Goal: Information Seeking & Learning: Learn about a topic

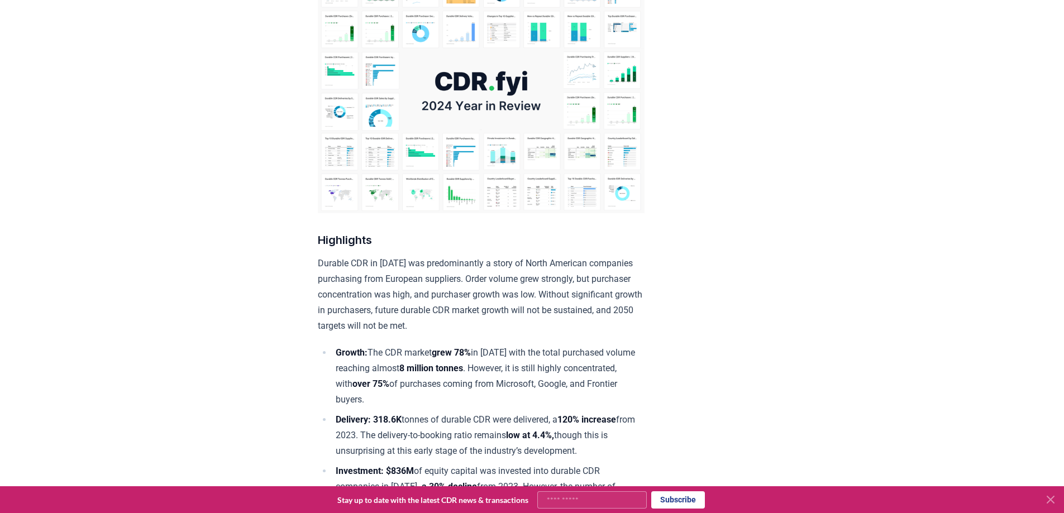
scroll to position [152, 0]
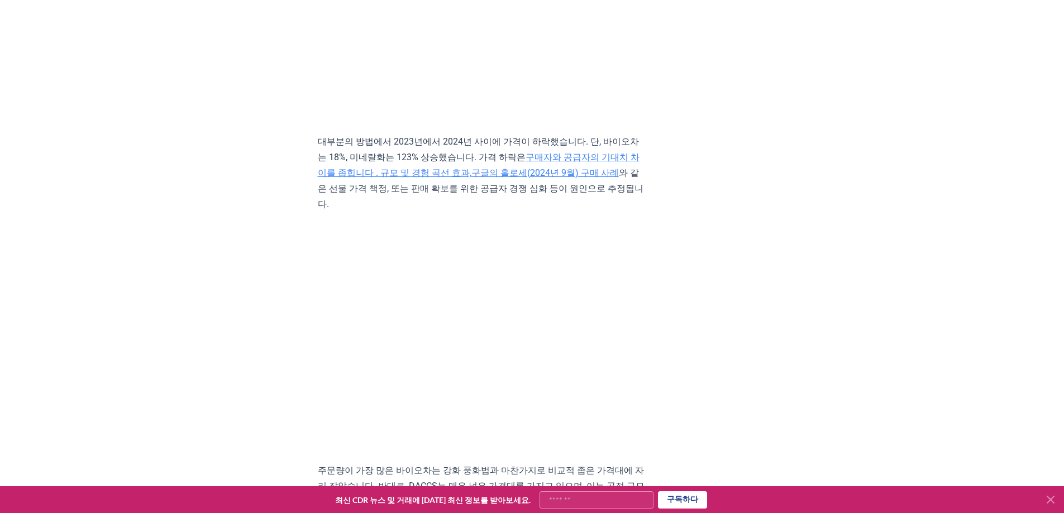
scroll to position [4537, 0]
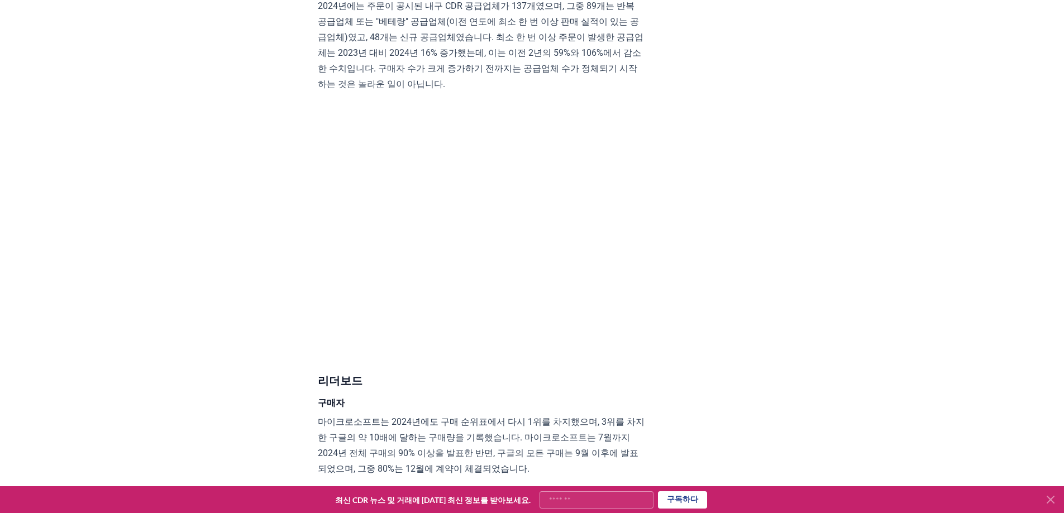
scroll to position [6254, 0]
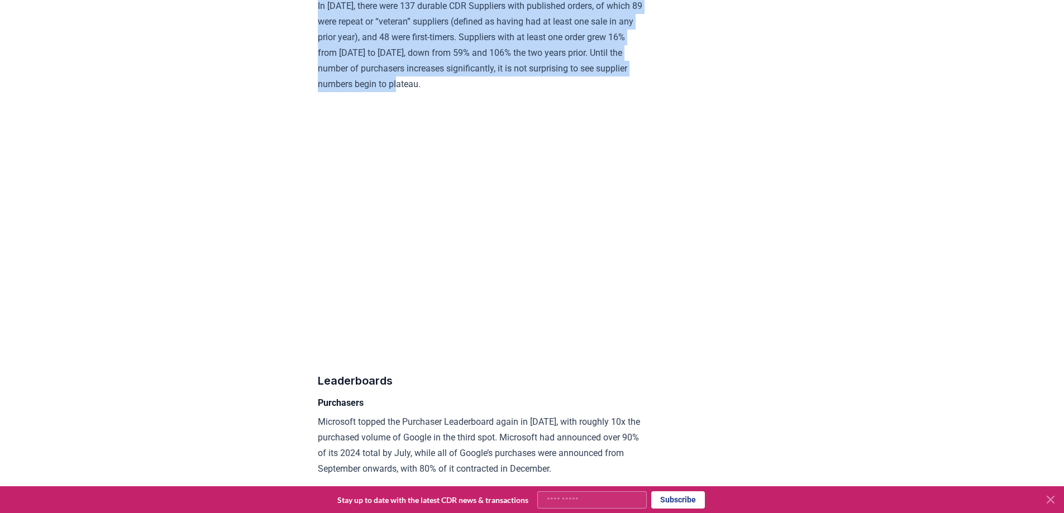
drag, startPoint x: 322, startPoint y: 64, endPoint x: 520, endPoint y: 162, distance: 220.8
copy div "Suppliers In [DATE], there were 137 durable CDR Suppliers with published orders…"
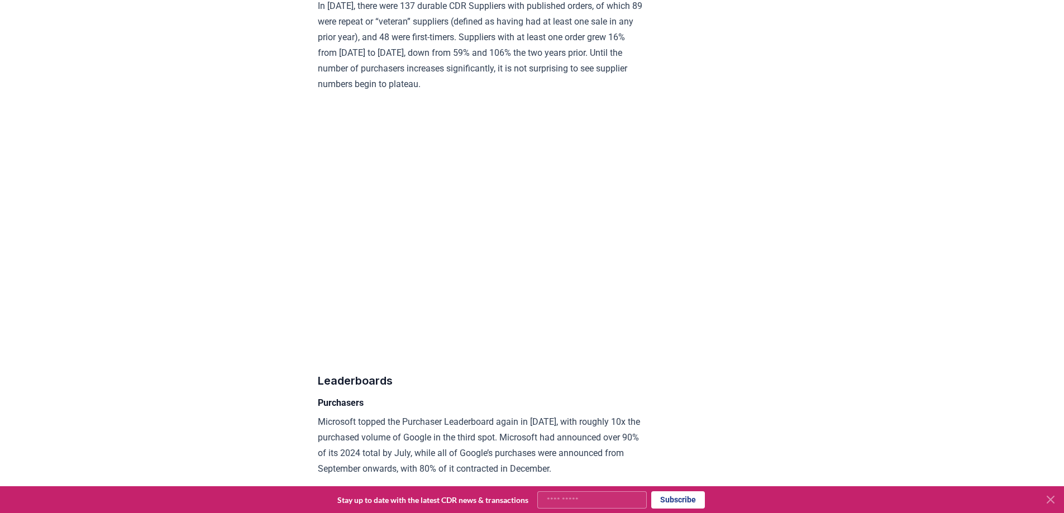
drag, startPoint x: 904, startPoint y: 215, endPoint x: 878, endPoint y: 228, distance: 28.5
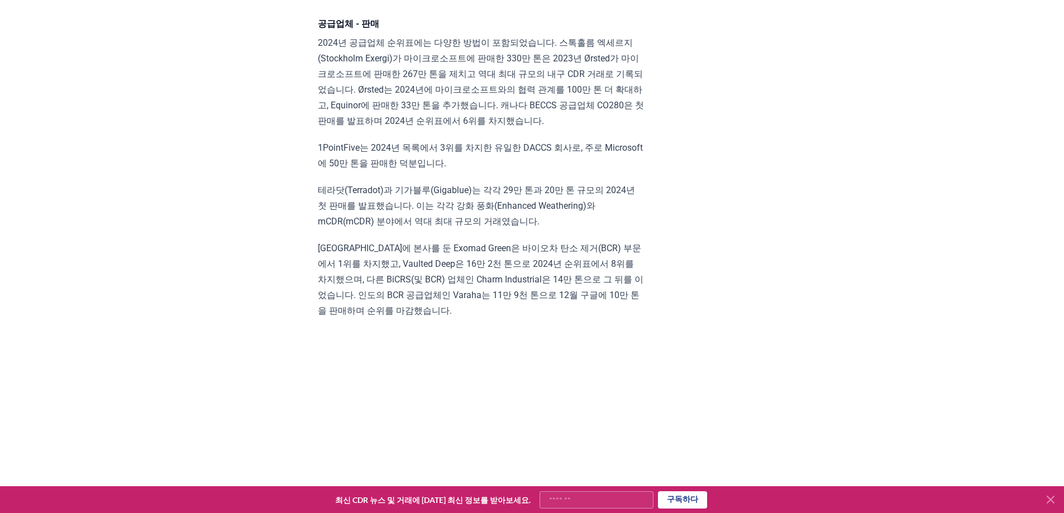
scroll to position [6268, 0]
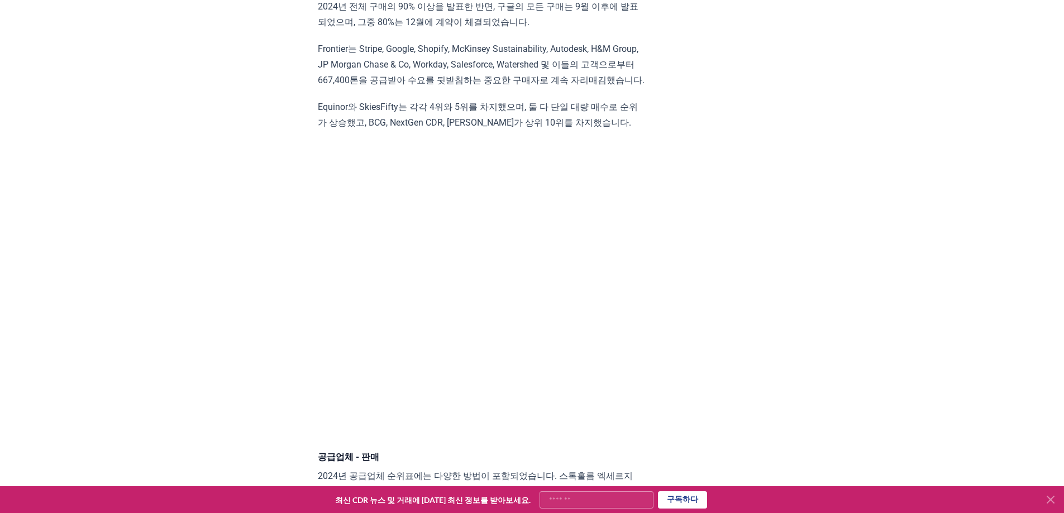
drag, startPoint x: 419, startPoint y: 68, endPoint x: 476, endPoint y: 67, distance: 57.0
drag, startPoint x: 391, startPoint y: 86, endPoint x: 381, endPoint y: 84, distance: 10.8
drag, startPoint x: 361, startPoint y: 82, endPoint x: 484, endPoint y: 83, distance: 122.3
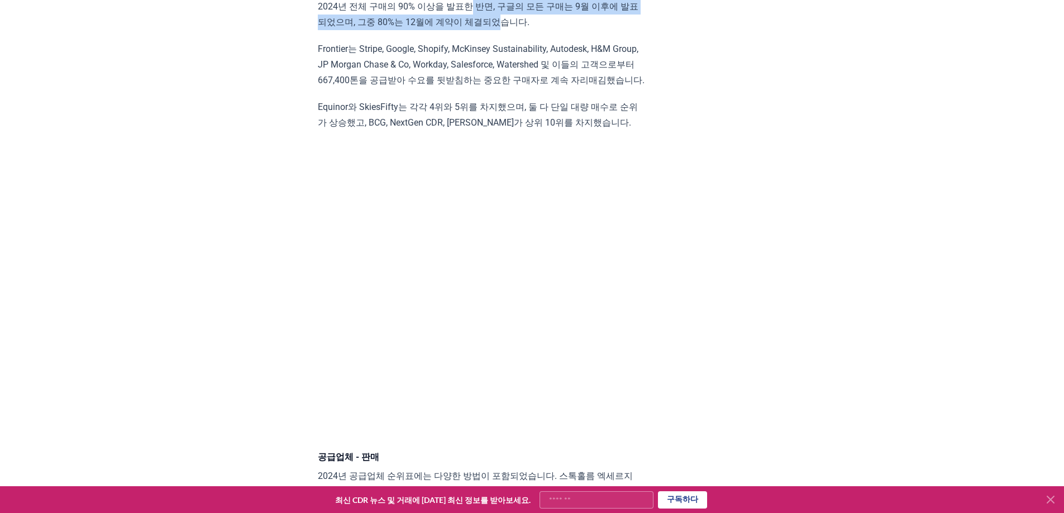
drag, startPoint x: 491, startPoint y: 86, endPoint x: 530, endPoint y: 107, distance: 43.7
click at [533, 85] on font "Frontier는 Stripe, Google, Shopify, McKinsey Sustainability, Autodesk, H&M Group…" at bounding box center [481, 65] width 327 height 42
click at [356, 85] on font "Frontier는 Stripe, Google, Shopify, McKinsey Sustainability, Autodesk, H&M Group…" at bounding box center [481, 65] width 327 height 42
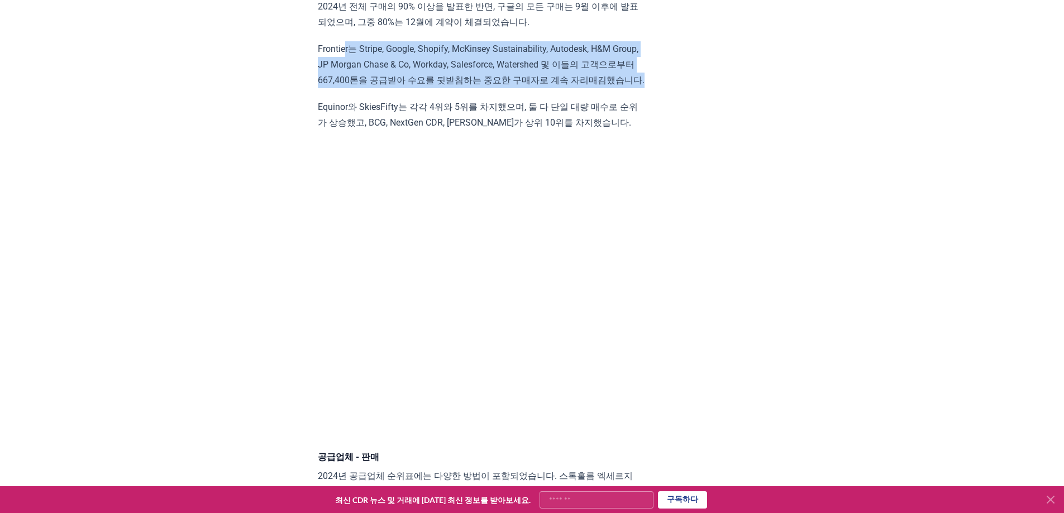
drag, startPoint x: 346, startPoint y: 126, endPoint x: 491, endPoint y: 169, distance: 151.4
click at [491, 88] on p "Frontier는 Stripe, Google, Shopify, McKinsey Sustainability, Autodesk, H&M Group…" at bounding box center [481, 64] width 327 height 47
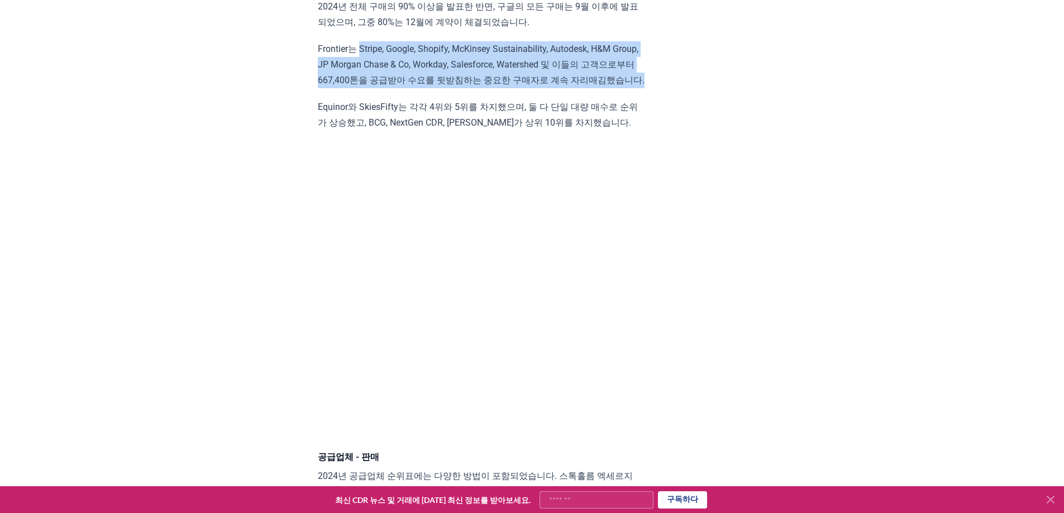
drag, startPoint x: 361, startPoint y: 126, endPoint x: 393, endPoint y: 170, distance: 54.4
click at [393, 88] on p "Frontier는 Stripe, Google, Shopify, McKinsey Sustainability, Autodesk, H&M Group…" at bounding box center [481, 64] width 327 height 47
copy font "Stripe, Google, Shopify, McKinsey Sustainability, Autodesk, H&M Group, JP Morga…"
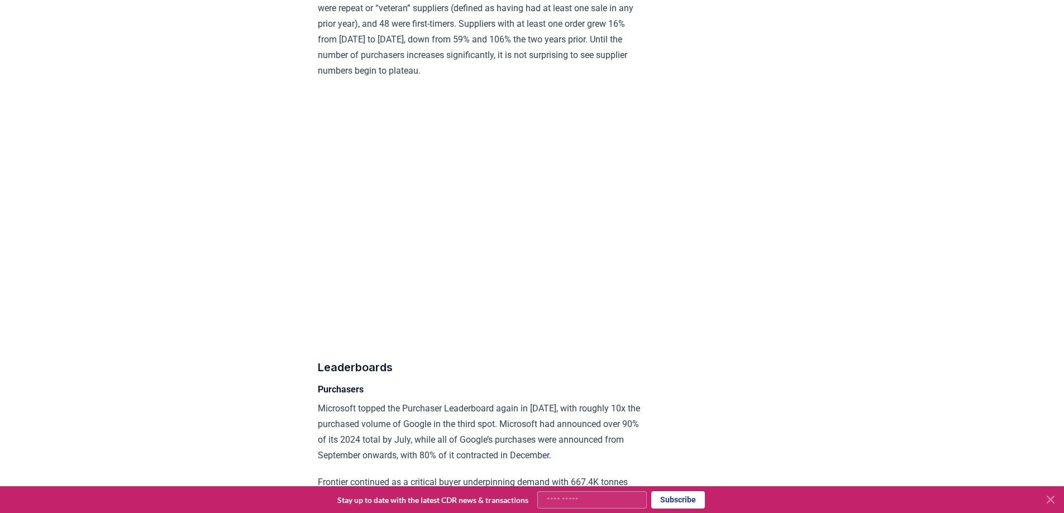
scroll to position [6701, 0]
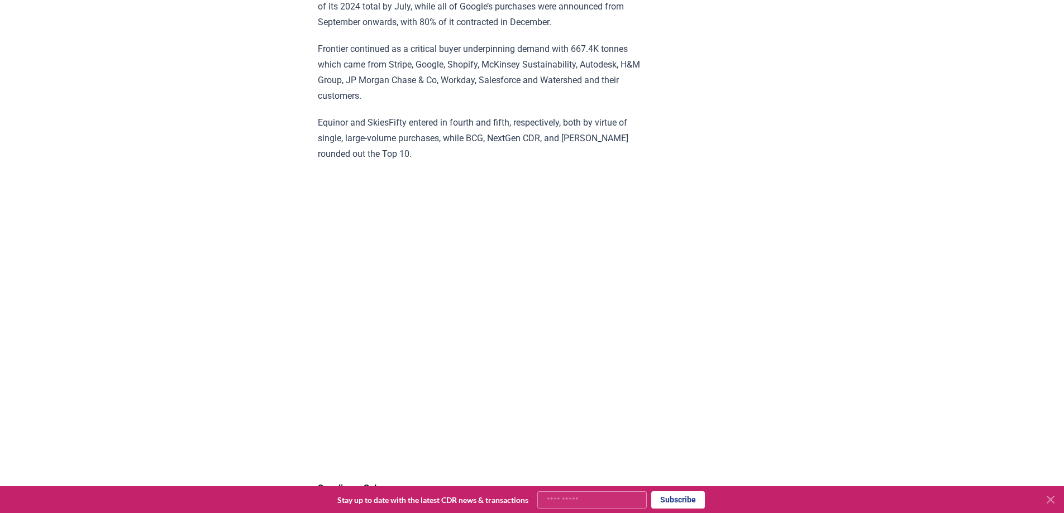
drag, startPoint x: 317, startPoint y: 131, endPoint x: 434, endPoint y: 233, distance: 155.1
copy div "Frontier continued as a critical buyer underpinning demand with 667.4K tonnes w…"
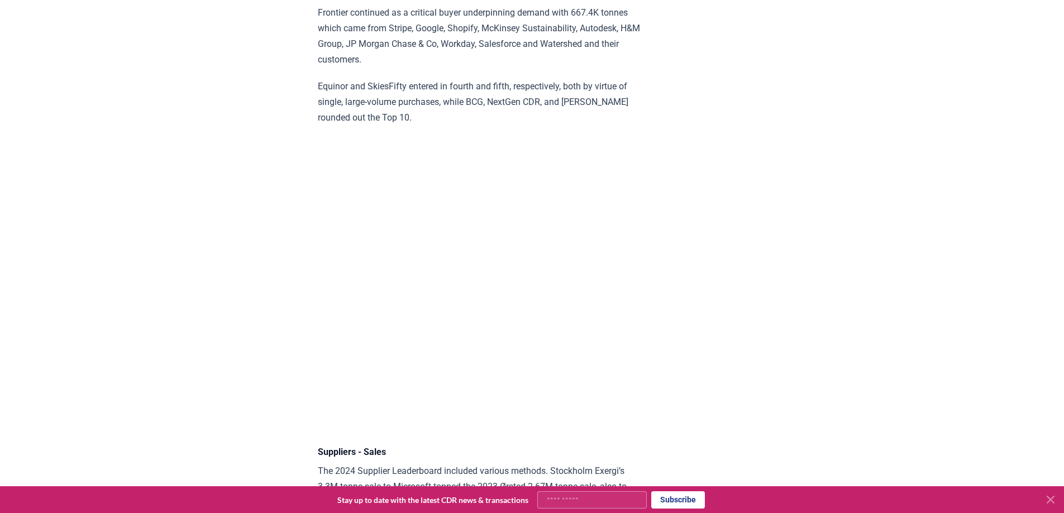
scroll to position [6869, 0]
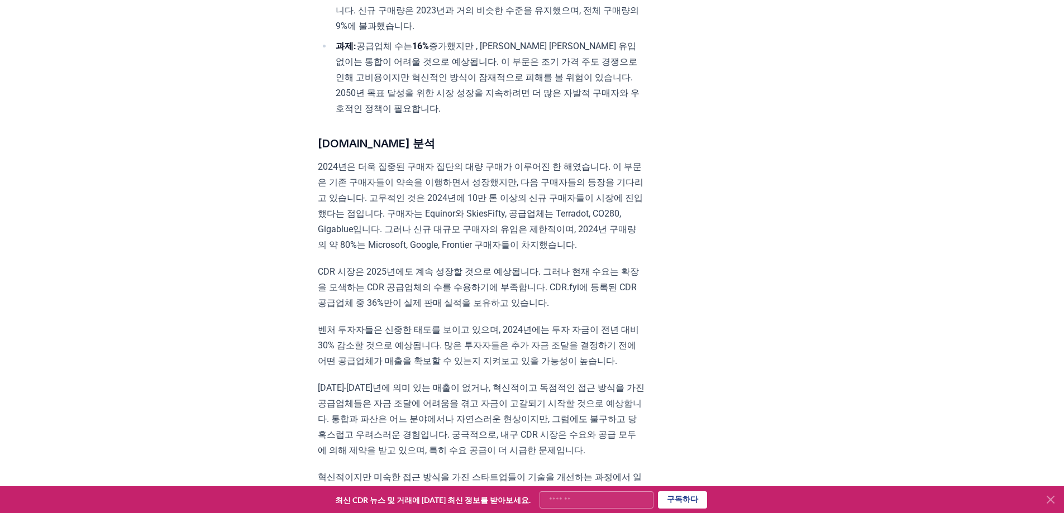
scroll to position [726, 0]
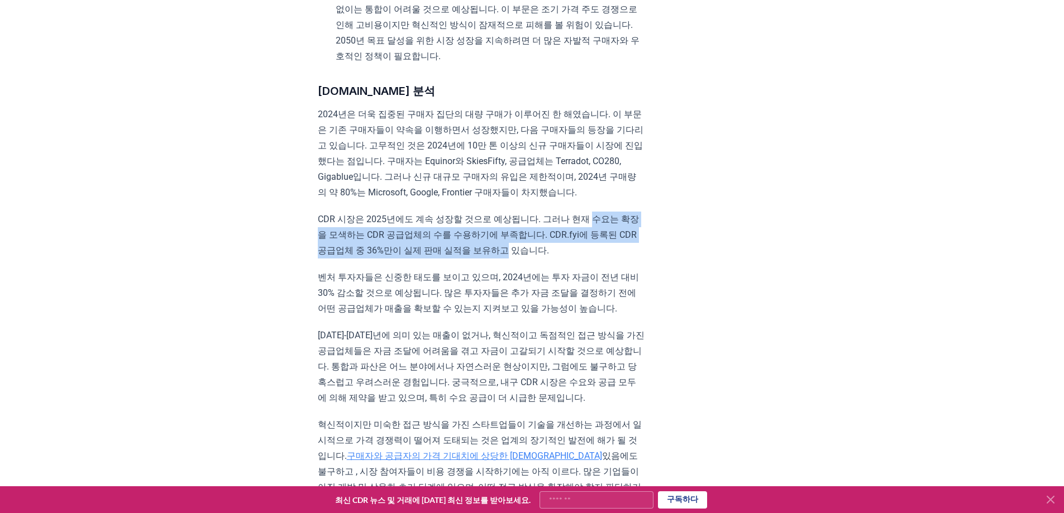
drag, startPoint x: 613, startPoint y: 233, endPoint x: 528, endPoint y: 267, distance: 91.5
click at [528, 256] on font "CDR 시장은 2025년에도 계속 성장할 것으로 예상됩니다. 그러나 현재 수요는 확장을 모색하는 CDR 공급업체의 수를 수용하기에 부족합니다.…" at bounding box center [478, 235] width 321 height 42
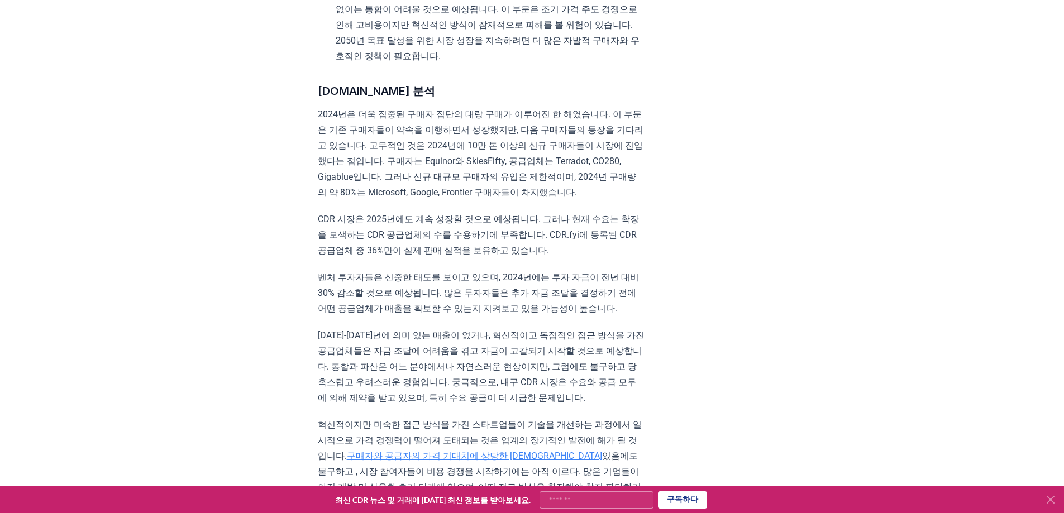
click at [562, 283] on p "벤처 투자자들은 신중한 태도를 보이고 있으며, 2024년에는 투자 자금이 전년 대비 30% 감소할 것으로 예상됩니다. 많은 투자자들은 추가 자…" at bounding box center [481, 293] width 327 height 47
drag, startPoint x: 334, startPoint y: 253, endPoint x: 446, endPoint y: 255, distance: 111.7
click at [434, 253] on font "CDR 시장은 2025년에도 계속 성장할 것으로 예상됩니다. 그러나 현재 수요는 확장을 모색하는 CDR 공급업체의 수를 수용하기에 부족합니다.…" at bounding box center [478, 235] width 321 height 42
click at [542, 256] on font "CDR 시장은 2025년에도 계속 성장할 것으로 예상됩니다. 그러나 현재 수요는 확장을 모색하는 CDR 공급업체의 수를 수용하기에 부족합니다.…" at bounding box center [478, 235] width 321 height 42
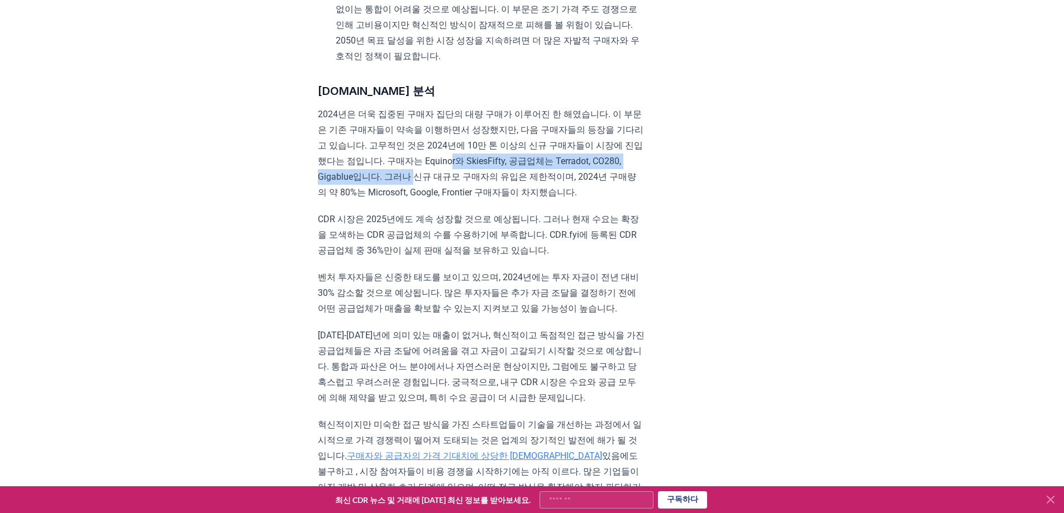
drag, startPoint x: 482, startPoint y: 177, endPoint x: 444, endPoint y: 190, distance: 40.1
click at [444, 190] on font "2024년은 더욱 집중된 구매자 집단의 대량 구매가 이루어진 한 해였습니다. 이 부문은 기존 구매자들이 약속을 이행하면서 성장했지만, 다음 구…" at bounding box center [481, 153] width 326 height 89
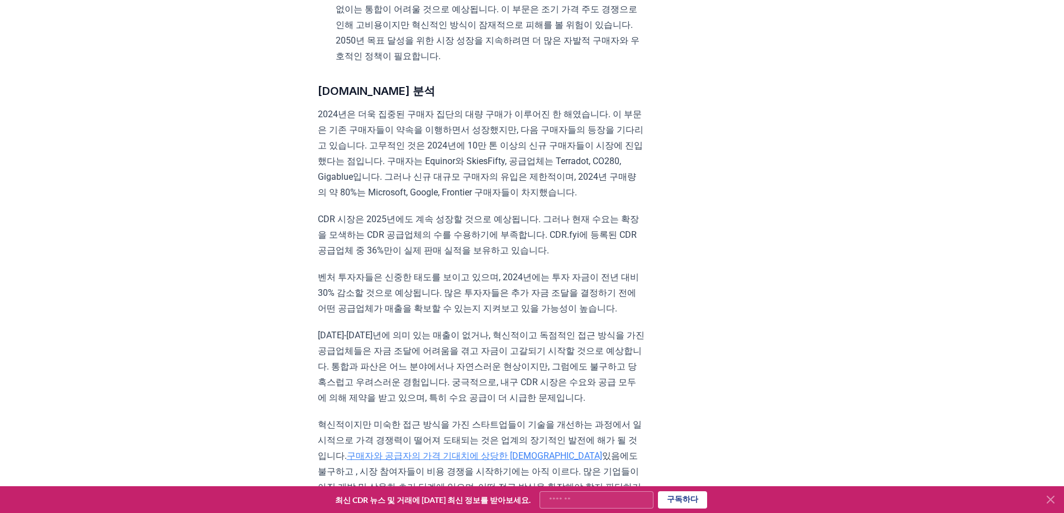
click at [466, 198] on font "2024년은 더욱 집중된 구매자 집단의 대량 구매가 이루어진 한 해였습니다. 이 부문은 기존 구매자들이 약속을 이행하면서 성장했지만, 다음 구…" at bounding box center [481, 153] width 326 height 89
drag, startPoint x: 499, startPoint y: 191, endPoint x: 581, endPoint y: 190, distance: 82.1
click at [581, 190] on font "2024년은 더욱 집중된 구매자 집단의 대량 구매가 이루어진 한 해였습니다. 이 부문은 기존 구매자들이 약속을 이행하면서 성장했지만, 다음 구…" at bounding box center [481, 153] width 326 height 89
click at [591, 198] on font "2024년은 더욱 집중된 구매자 집단의 대량 구매가 이루어진 한 해였습니다. 이 부문은 기존 구매자들이 약속을 이행하면서 성장했지만, 다음 구…" at bounding box center [481, 153] width 326 height 89
drag, startPoint x: 337, startPoint y: 209, endPoint x: 475, endPoint y: 222, distance: 138.6
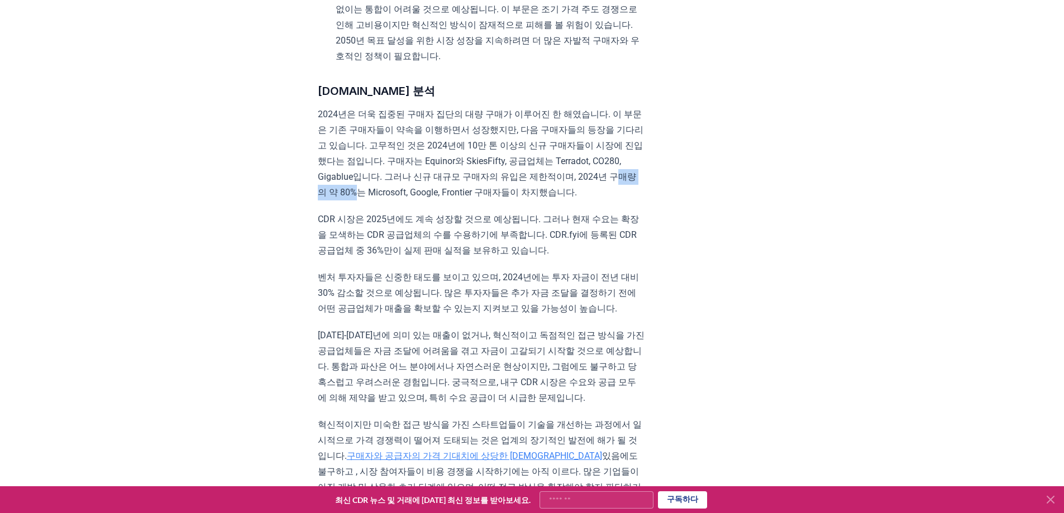
drag, startPoint x: 523, startPoint y: 206, endPoint x: 590, endPoint y: 214, distance: 67.0
click at [553, 198] on font "2024년은 더욱 집중된 구매자 집단의 대량 구매가 이루어진 한 해였습니다. 이 부문은 기존 구매자들이 약속을 이행하면서 성장했지만, 다음 구…" at bounding box center [481, 153] width 326 height 89
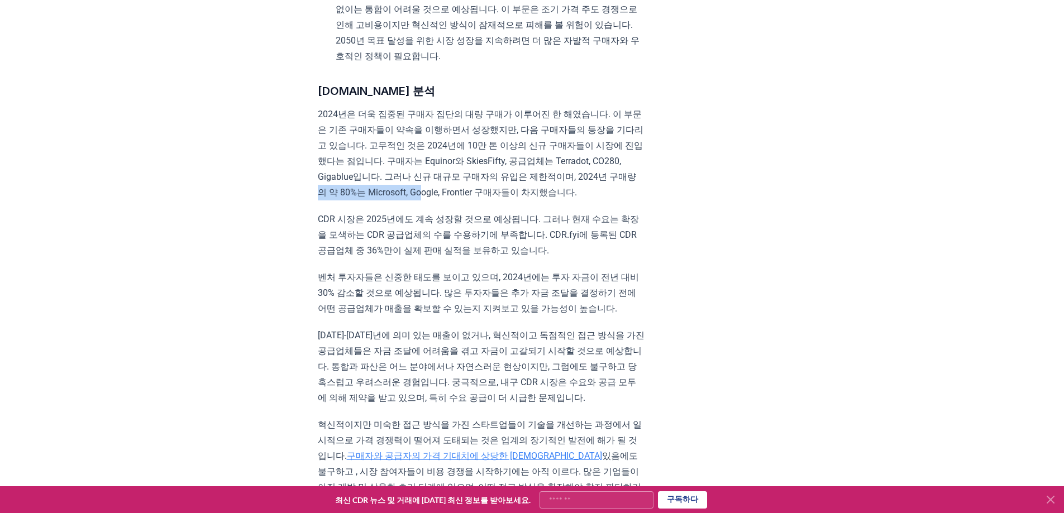
drag, startPoint x: 389, startPoint y: 202, endPoint x: 462, endPoint y: 207, distance: 73.3
click at [462, 198] on font "2024년은 더욱 집중된 구매자 집단의 대량 구매가 이루어진 한 해였습니다. 이 부문은 기존 구매자들이 약속을 이행하면서 성장했지만, 다음 구…" at bounding box center [481, 153] width 326 height 89
click at [566, 227] on font "CDR 시장은 2025년에도 계속 성장할 것으로 예상됩니다. 그러나 현재 수요는 확장을 모색하는 CDR 공급업체의 수를 수용하기에 부족합니다.…" at bounding box center [478, 235] width 321 height 42
click at [619, 198] on p "2024년은 더욱 집중된 구매자 집단의 대량 구매가 이루어진 한 해였습니다. 이 부문은 기존 구매자들이 약속을 이행하면서 성장했지만, 다음 구…" at bounding box center [481, 154] width 327 height 94
click at [618, 192] on font "2024년은 더욱 집중된 구매자 집단의 대량 구매가 이루어진 한 해였습니다. 이 부문은 기존 구매자들이 약속을 이행하면서 성장했지만, 다음 구…" at bounding box center [481, 153] width 326 height 89
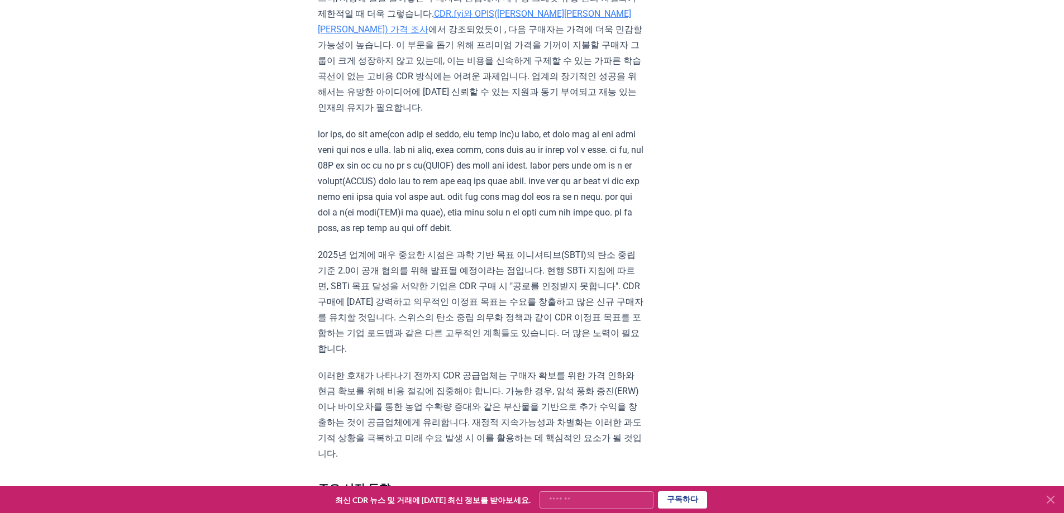
scroll to position [1340, 0]
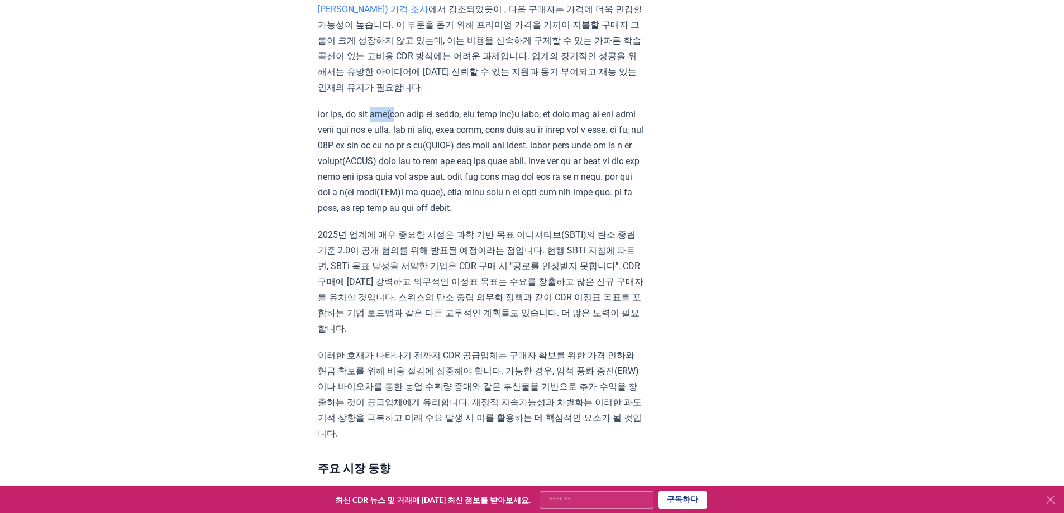
drag, startPoint x: 427, startPoint y: 114, endPoint x: 525, endPoint y: 136, distance: 100.2
click at [470, 120] on p at bounding box center [481, 161] width 327 height 109
click at [558, 155] on font at bounding box center [481, 161] width 326 height 104
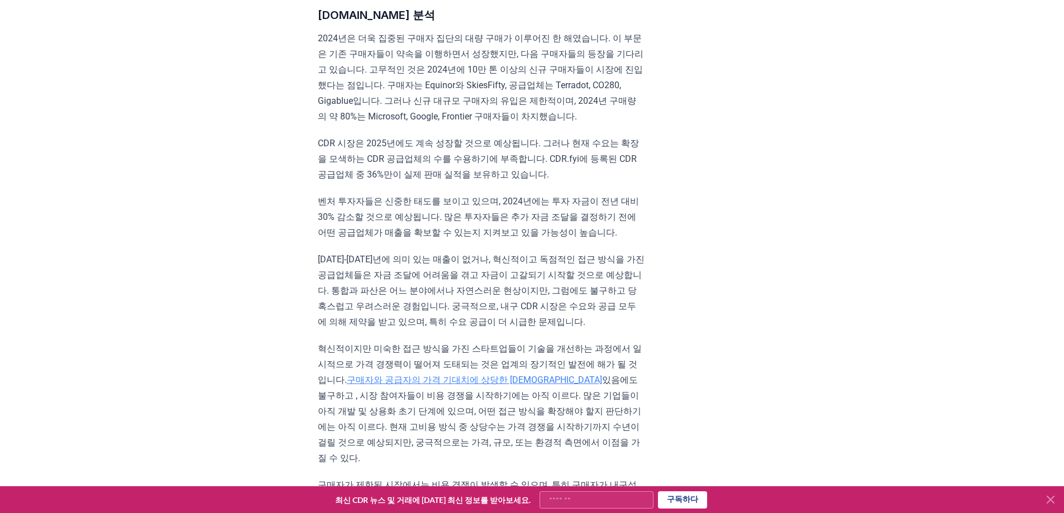
scroll to position [782, 0]
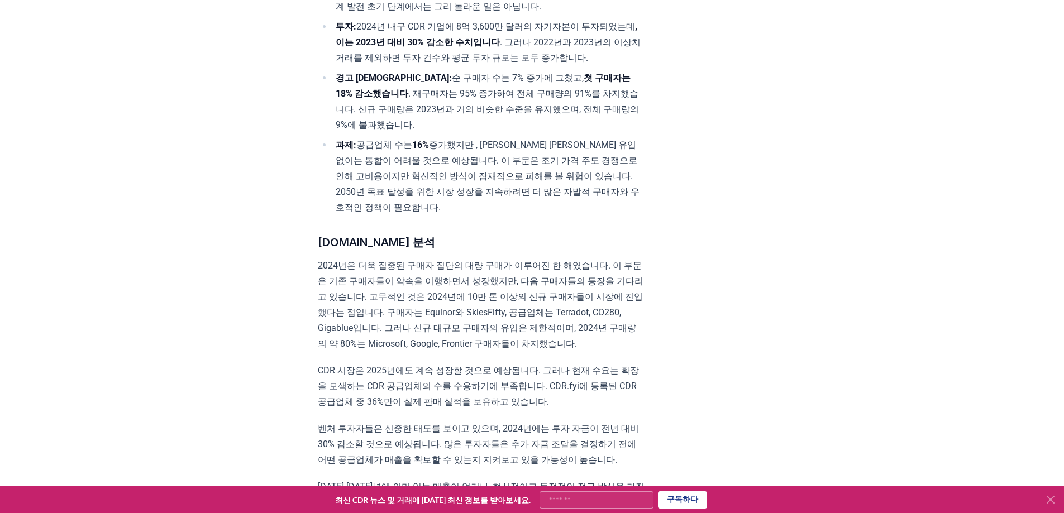
scroll to position [650, 0]
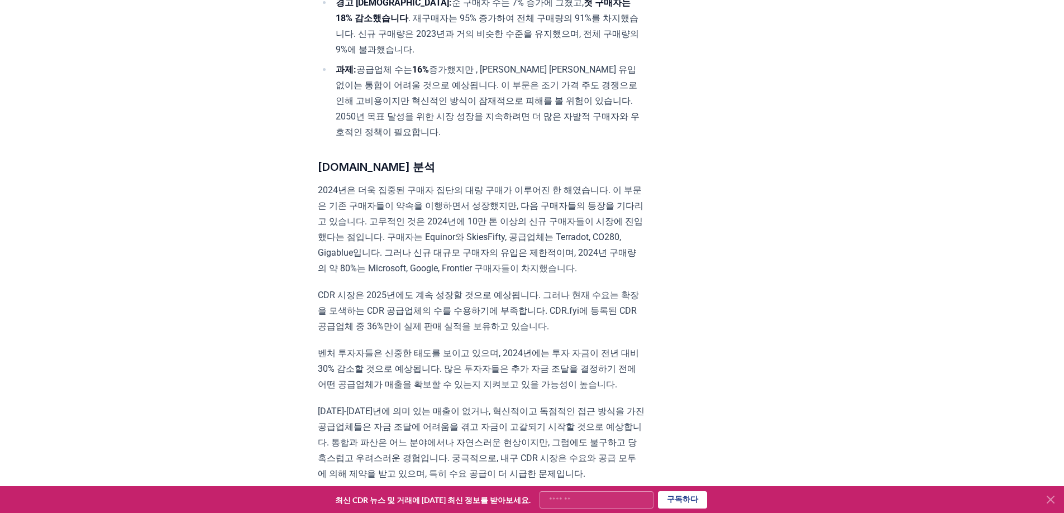
click at [546, 332] on font "CDR 시장은 2025년에도 계속 성장할 것으로 예상됩니다. 그러나 현재 수요는 확장을 모색하는 CDR 공급업체의 수를 수용하기에 부족합니다.…" at bounding box center [478, 311] width 321 height 42
click at [563, 325] on font "CDR 시장은 2025년에도 계속 성장할 것으로 예상됩니다. 그러나 현재 수요는 확장을 모색하는 CDR 공급업체의 수를 수용하기에 부족합니다.…" at bounding box center [478, 311] width 321 height 42
drag, startPoint x: 562, startPoint y: 325, endPoint x: 577, endPoint y: 341, distance: 21.7
click at [577, 334] on p "CDR 시장은 2025년에도 계속 성장할 것으로 예상됩니다. 그러나 현재 수요는 확장을 모색하는 CDR 공급업체의 수를 수용하기에 부족합니다.…" at bounding box center [481, 311] width 327 height 47
copy font "CDR.fyi에 등록된 CDR 공급업체 중 36%만이 실제 판매 실적을 보유하고 있습니다."
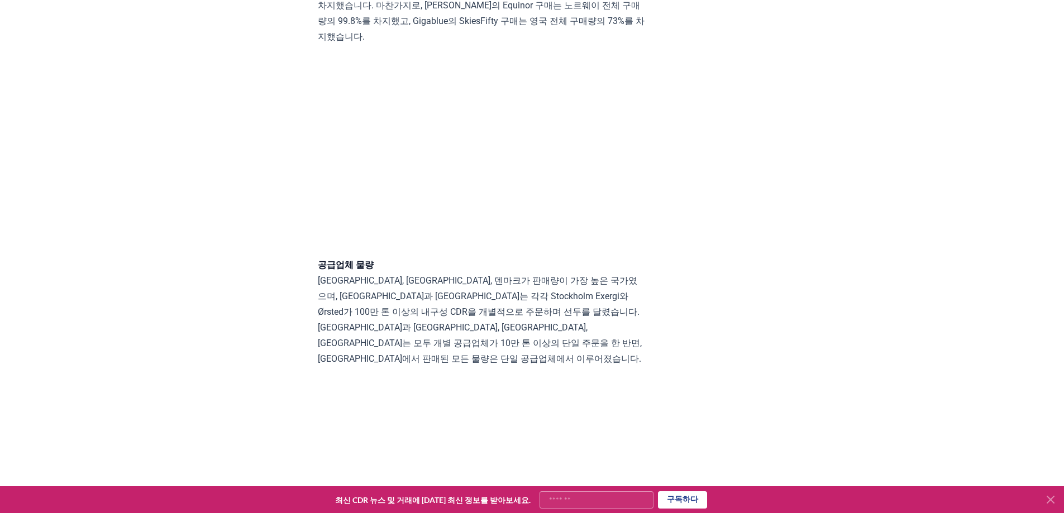
scroll to position [8915, 0]
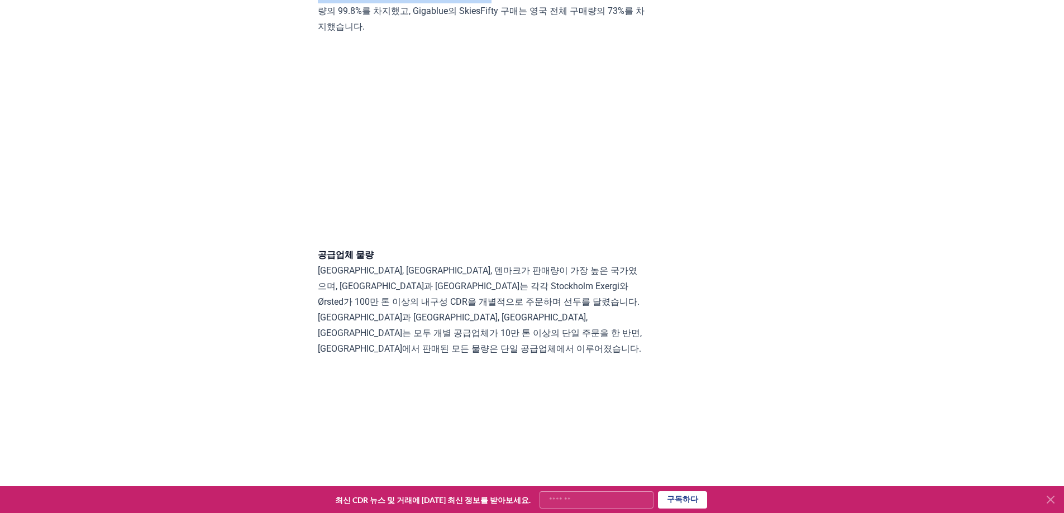
drag, startPoint x: 434, startPoint y: 76, endPoint x: 533, endPoint y: 95, distance: 100.1
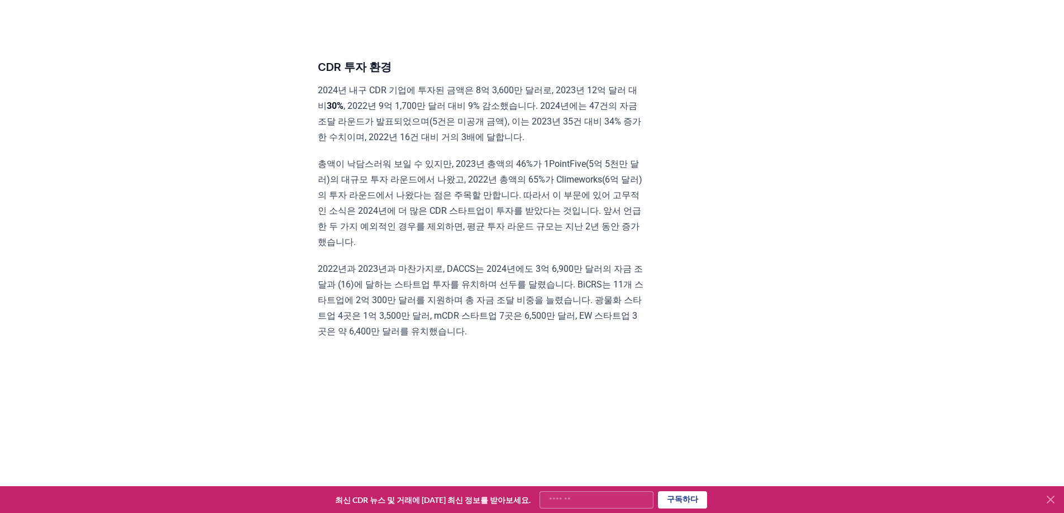
scroll to position [10087, 0]
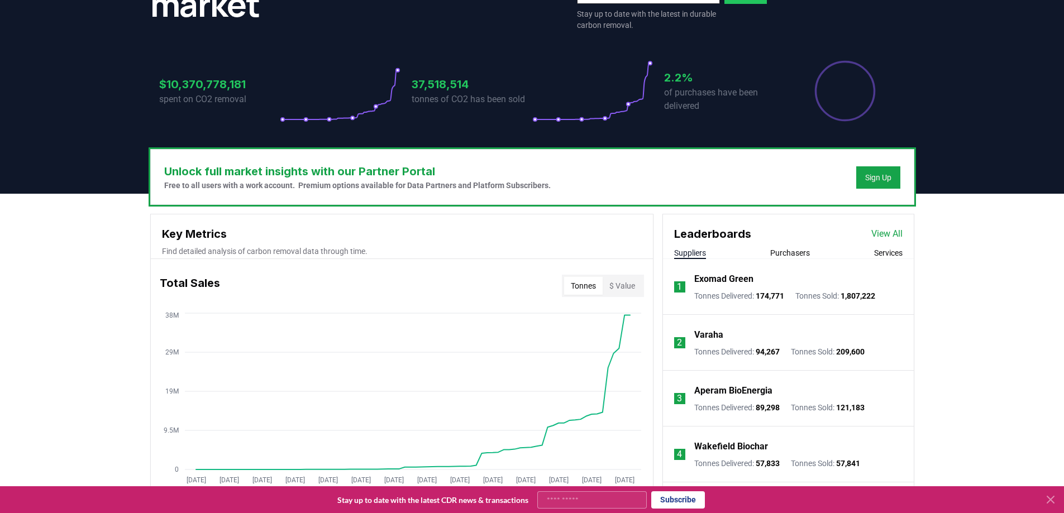
scroll to position [168, 0]
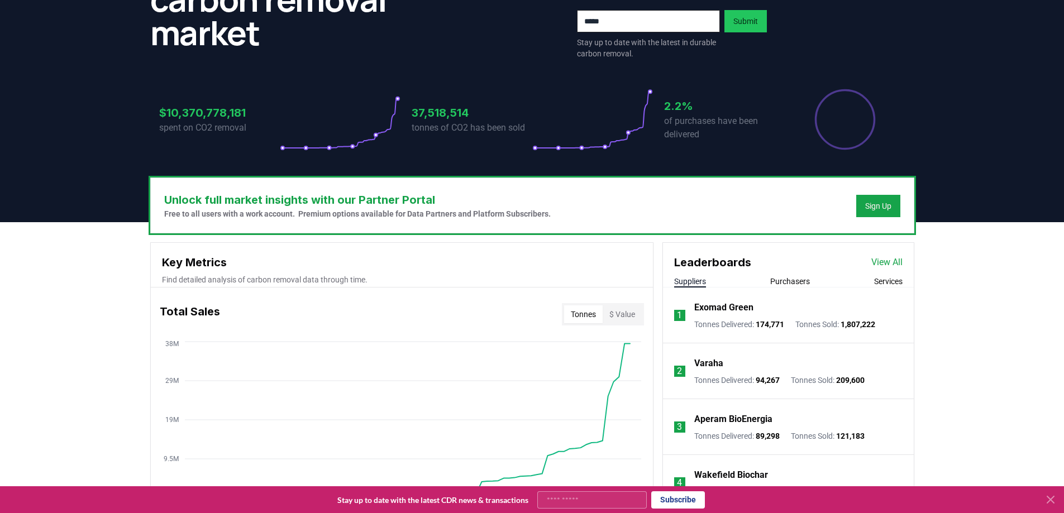
click at [797, 281] on button "Purchasers" at bounding box center [790, 281] width 40 height 11
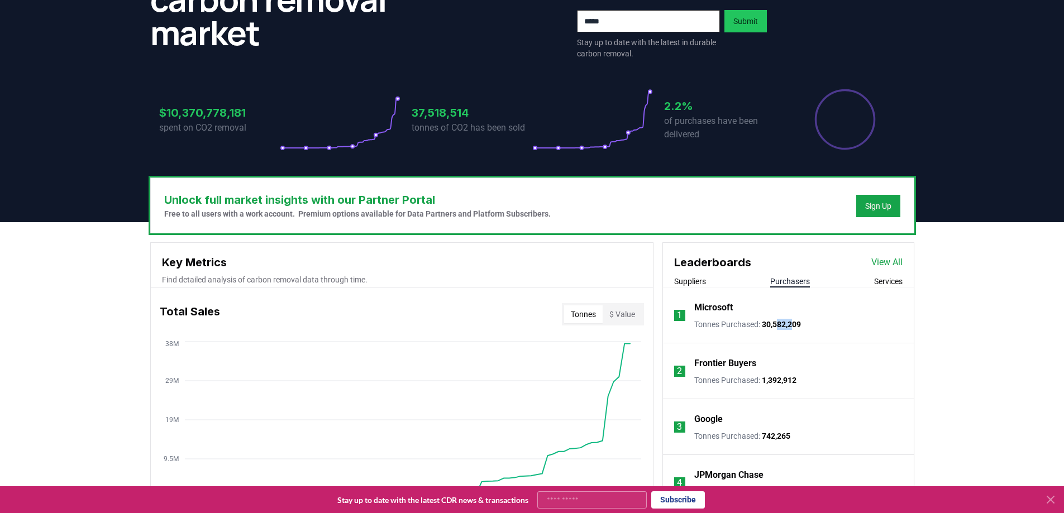
drag, startPoint x: 793, startPoint y: 326, endPoint x: 778, endPoint y: 327, distance: 14.5
click at [778, 327] on span "30,582,209" at bounding box center [781, 324] width 39 height 9
click at [835, 326] on li "1 Microsoft Tonnes Purchased : 30,582,209" at bounding box center [788, 316] width 251 height 56
drag, startPoint x: 790, startPoint y: 326, endPoint x: 764, endPoint y: 325, distance: 26.3
click at [764, 325] on li "1 Microsoft Tonnes Purchased : 30,582,209" at bounding box center [788, 316] width 251 height 56
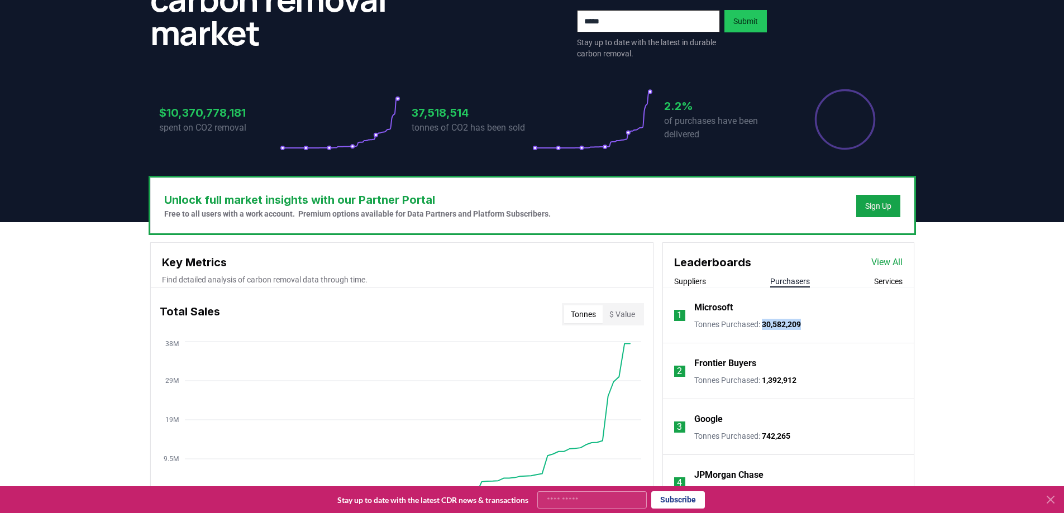
click at [839, 328] on li "1 Microsoft Tonnes Purchased : 30,582,209" at bounding box center [788, 316] width 251 height 56
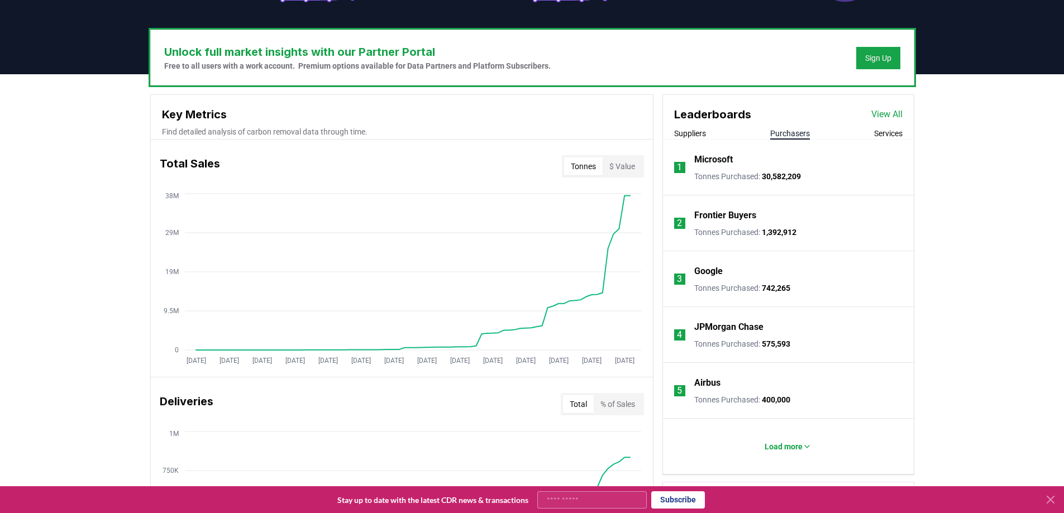
scroll to position [335, 0]
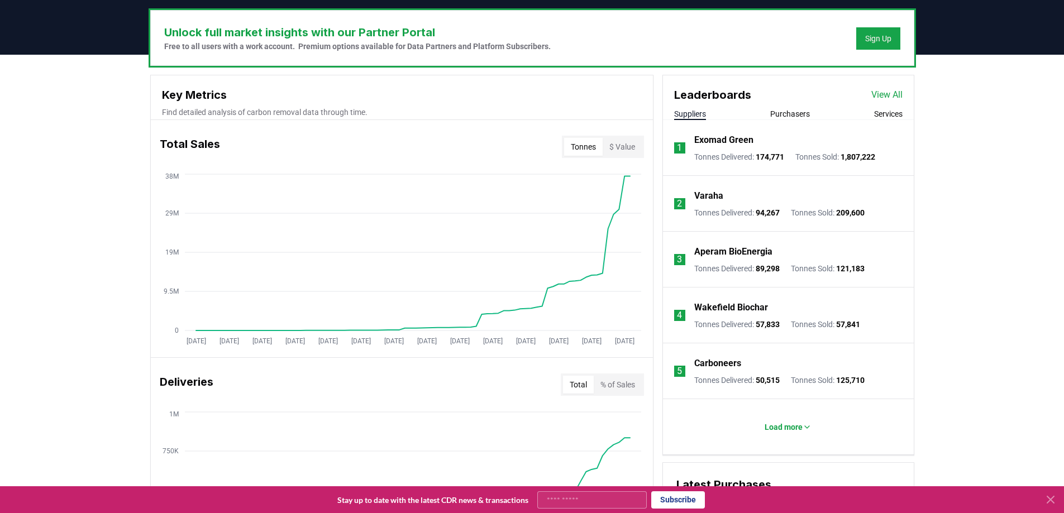
click at [695, 113] on button "Suppliers" at bounding box center [690, 113] width 32 height 11
click at [788, 423] on p "Load more" at bounding box center [783, 427] width 38 height 11
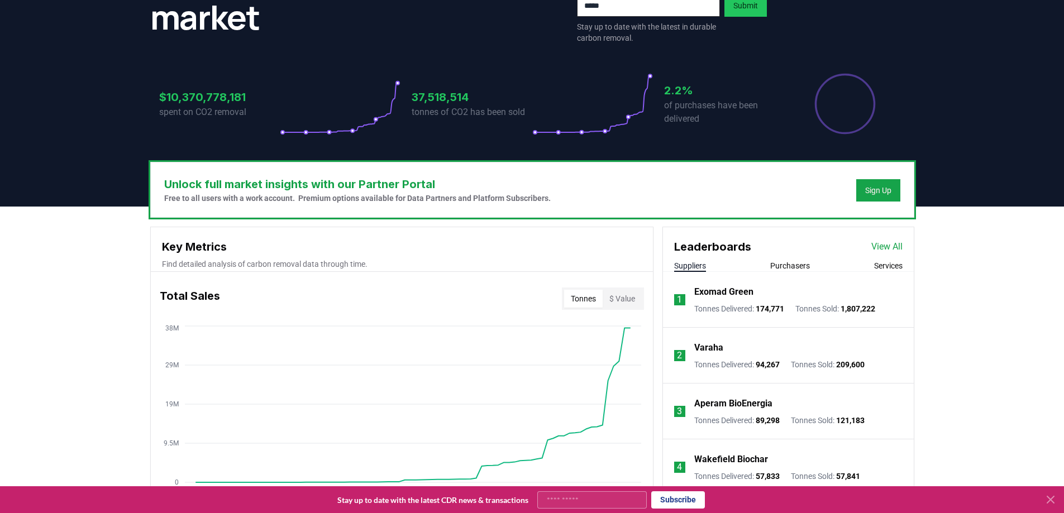
scroll to position [168, 0]
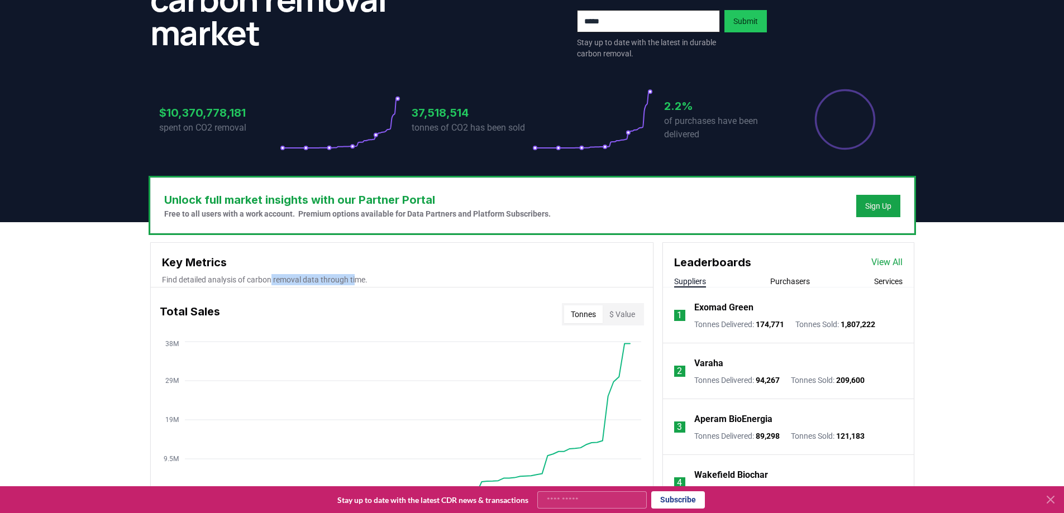
drag, startPoint x: 362, startPoint y: 277, endPoint x: 262, endPoint y: 278, distance: 100.5
click at [262, 278] on p "Find detailed analysis of carbon removal data through time." at bounding box center [402, 279] width 480 height 11
click at [384, 280] on p "Find detailed analysis of carbon removal data through time." at bounding box center [402, 279] width 480 height 11
drag, startPoint x: 359, startPoint y: 284, endPoint x: 309, endPoint y: 283, distance: 50.3
click at [309, 283] on p "Find detailed analysis of carbon removal data through time." at bounding box center [402, 279] width 480 height 11
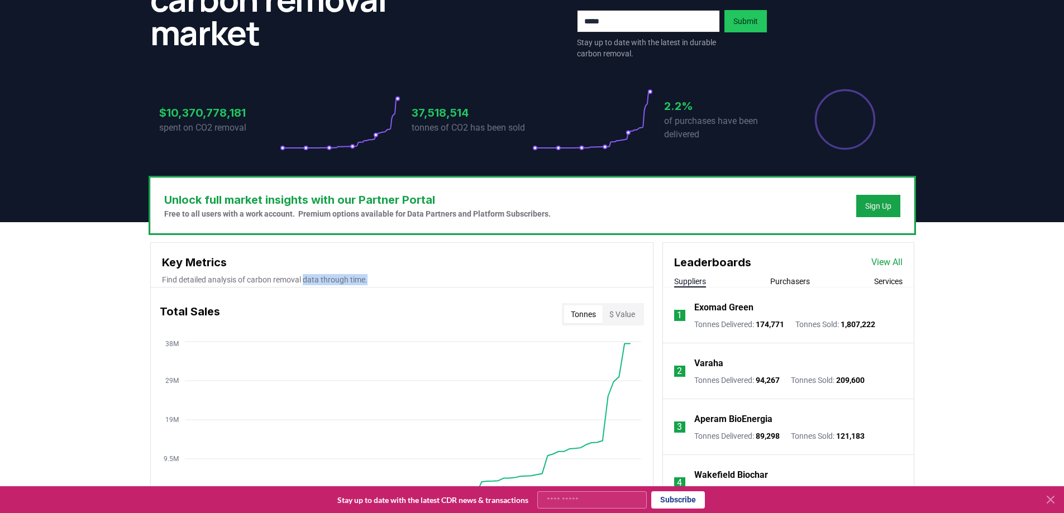
click at [384, 283] on p "Find detailed analysis of carbon removal data through time." at bounding box center [402, 279] width 480 height 11
click at [441, 228] on div "Unlock full market insights with our Partner Portal Free to all users with a wo…" at bounding box center [532, 205] width 763 height 55
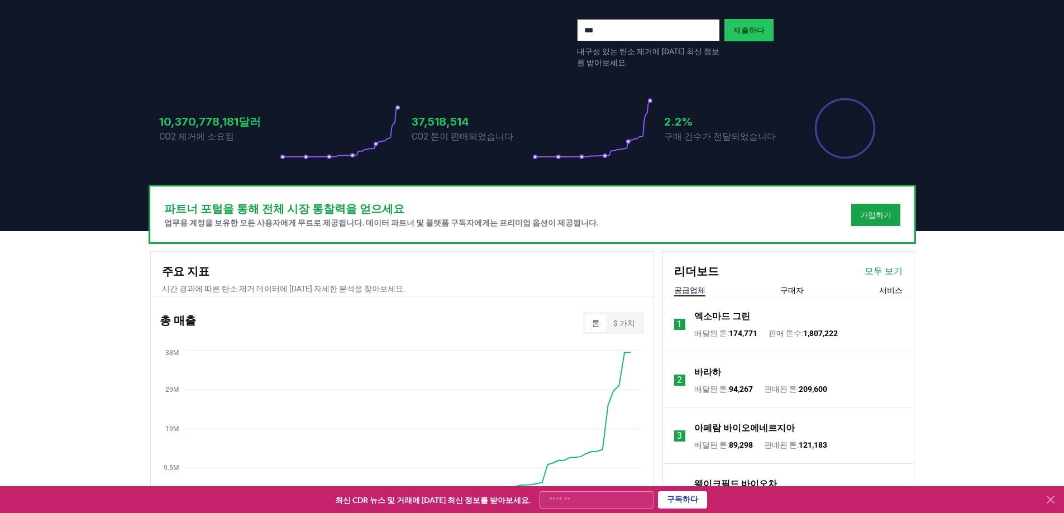
scroll to position [192, 0]
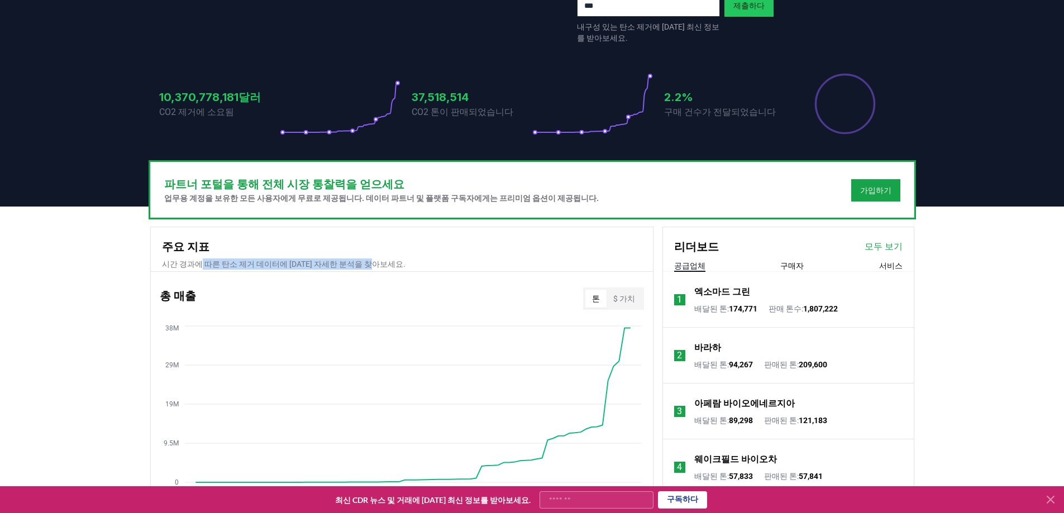
drag, startPoint x: 201, startPoint y: 282, endPoint x: 434, endPoint y: 275, distance: 233.5
click at [415, 270] on p "시간 경과에 따른 탄소 제거 데이터에 대한 자세한 분석을 찾아보세요." at bounding box center [402, 264] width 480 height 11
click at [455, 270] on p "시간 경과에 따른 탄소 제거 데이터에 대한 자세한 분석을 찾아보세요." at bounding box center [402, 264] width 480 height 11
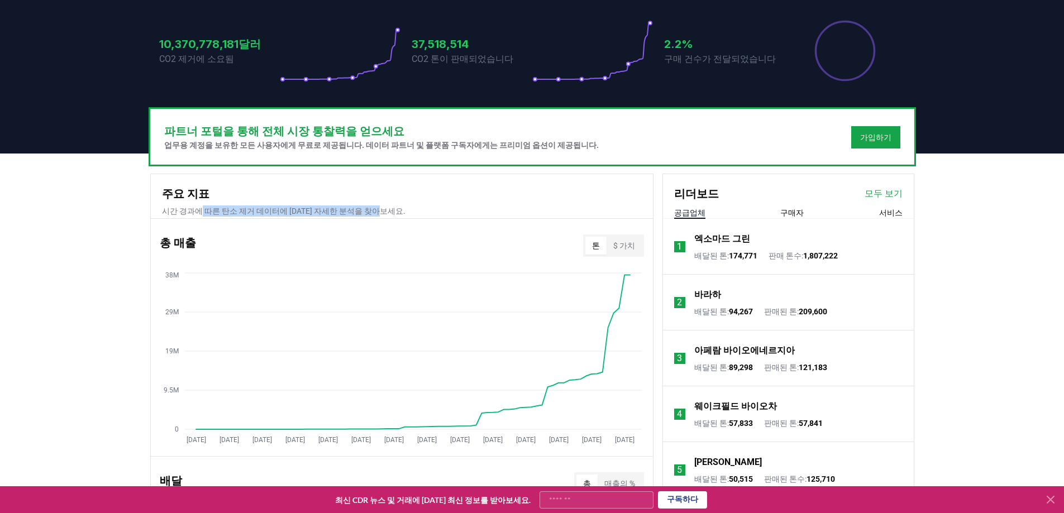
scroll to position [360, 0]
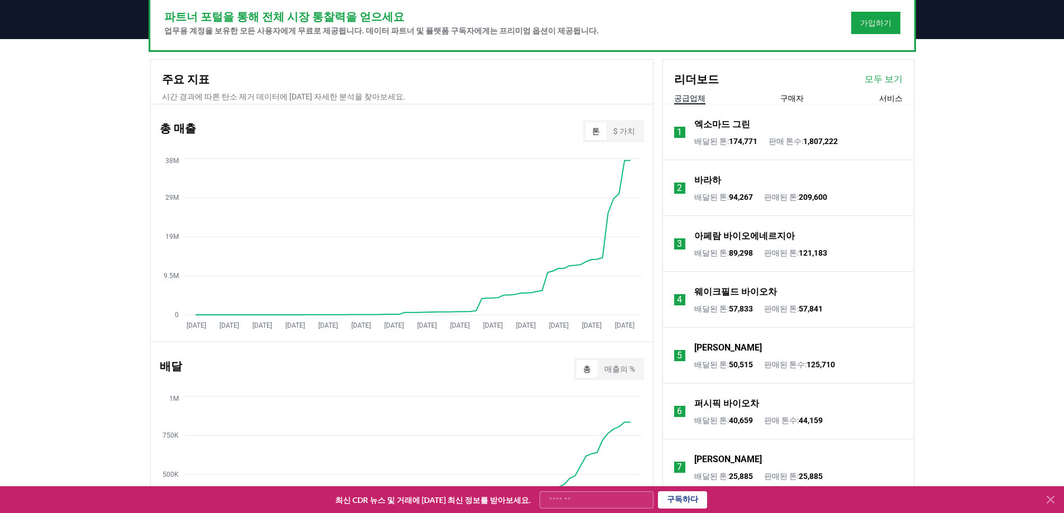
click at [485, 359] on div "배달 총 매출의 % Jan 2019 Jul 2019 Jan 2020 Jul 2020 Jan 2021 Jul 2021 Jan 2022 Jul 2…" at bounding box center [402, 460] width 502 height 237
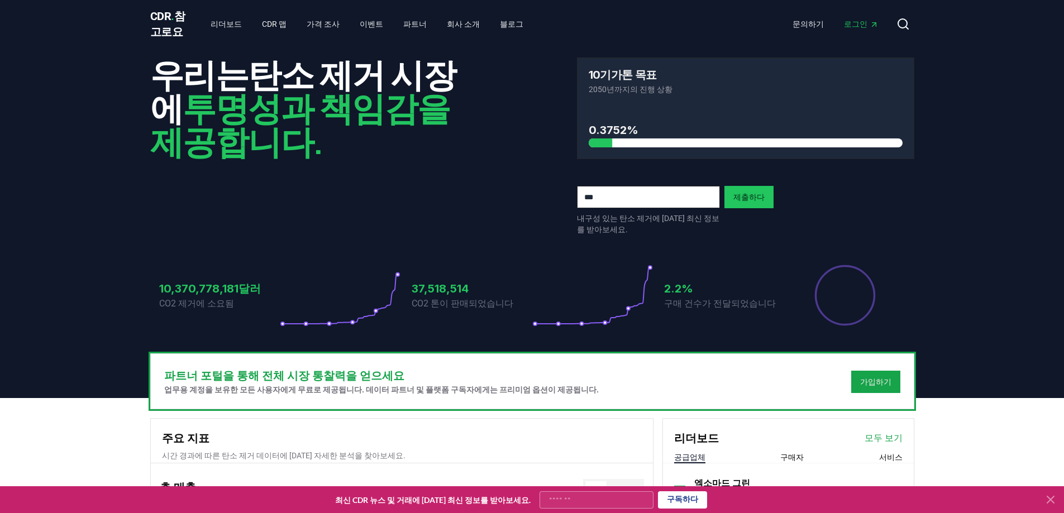
scroll to position [0, 0]
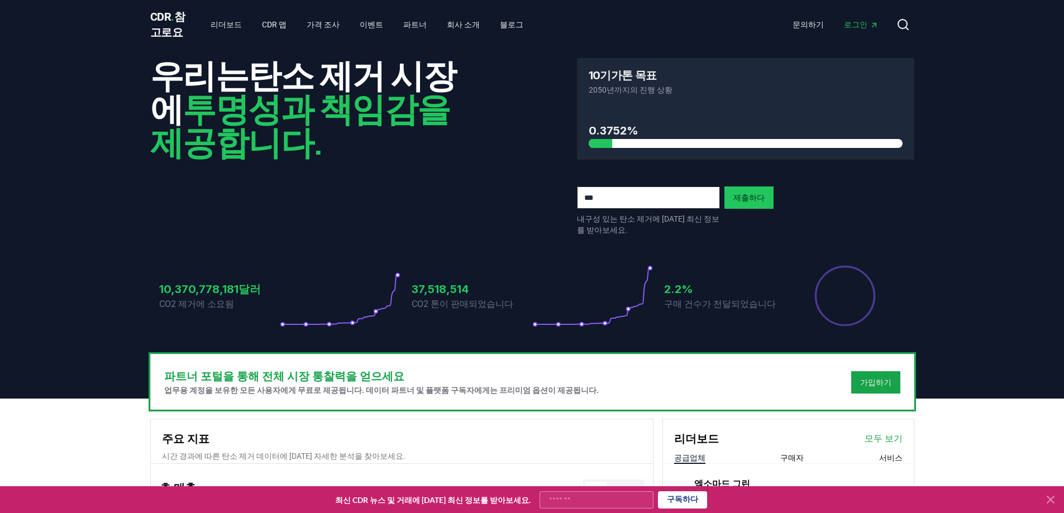
click at [463, 327] on div "37,518,514 CO2 톤이 판매되었습니다" at bounding box center [472, 296] width 121 height 63
click at [212, 296] on font "10,370,778,181달러" at bounding box center [210, 289] width 102 height 13
click at [208, 296] on font "10,370,778,181달러" at bounding box center [210, 289] width 102 height 13
click at [203, 296] on font "10,370,778,181달러" at bounding box center [210, 289] width 102 height 13
click at [192, 296] on font "10,370,778,181달러" at bounding box center [210, 289] width 102 height 13
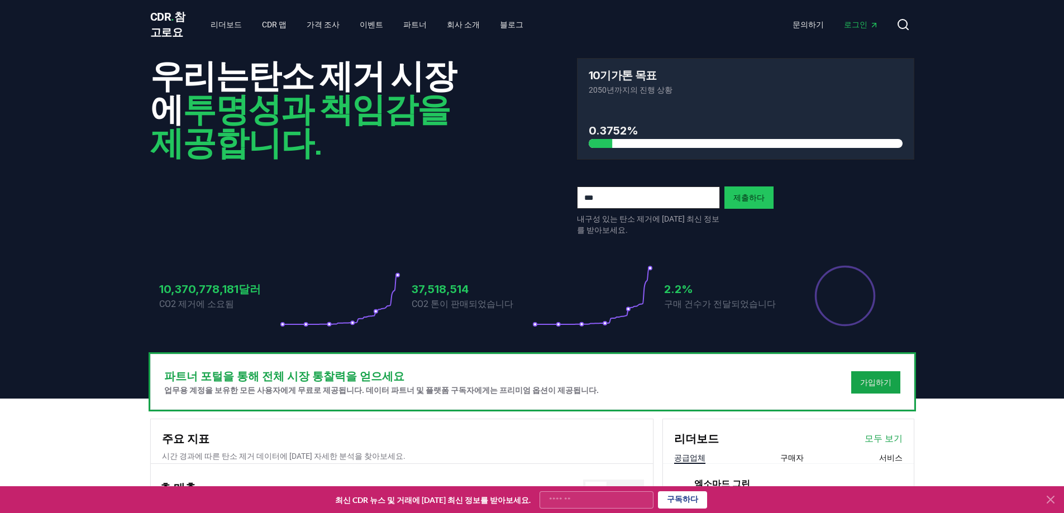
click at [185, 296] on font "10,370,778,181달러" at bounding box center [210, 289] width 102 height 13
click at [176, 296] on font "10,370,778,181달러" at bounding box center [210, 289] width 102 height 13
click at [160, 296] on font "10,370,778,181달러" at bounding box center [210, 289] width 102 height 13
click at [141, 310] on div "우리는 탄소 제거 시장에 투명성과 책임감을 제공합니다. 10기가톤 목표 2050년까지의 진행 상황 0.3752% 내구성 있는 탄소 제거에 대한…" at bounding box center [532, 201] width 782 height 305
